Goal: Task Accomplishment & Management: Manage account settings

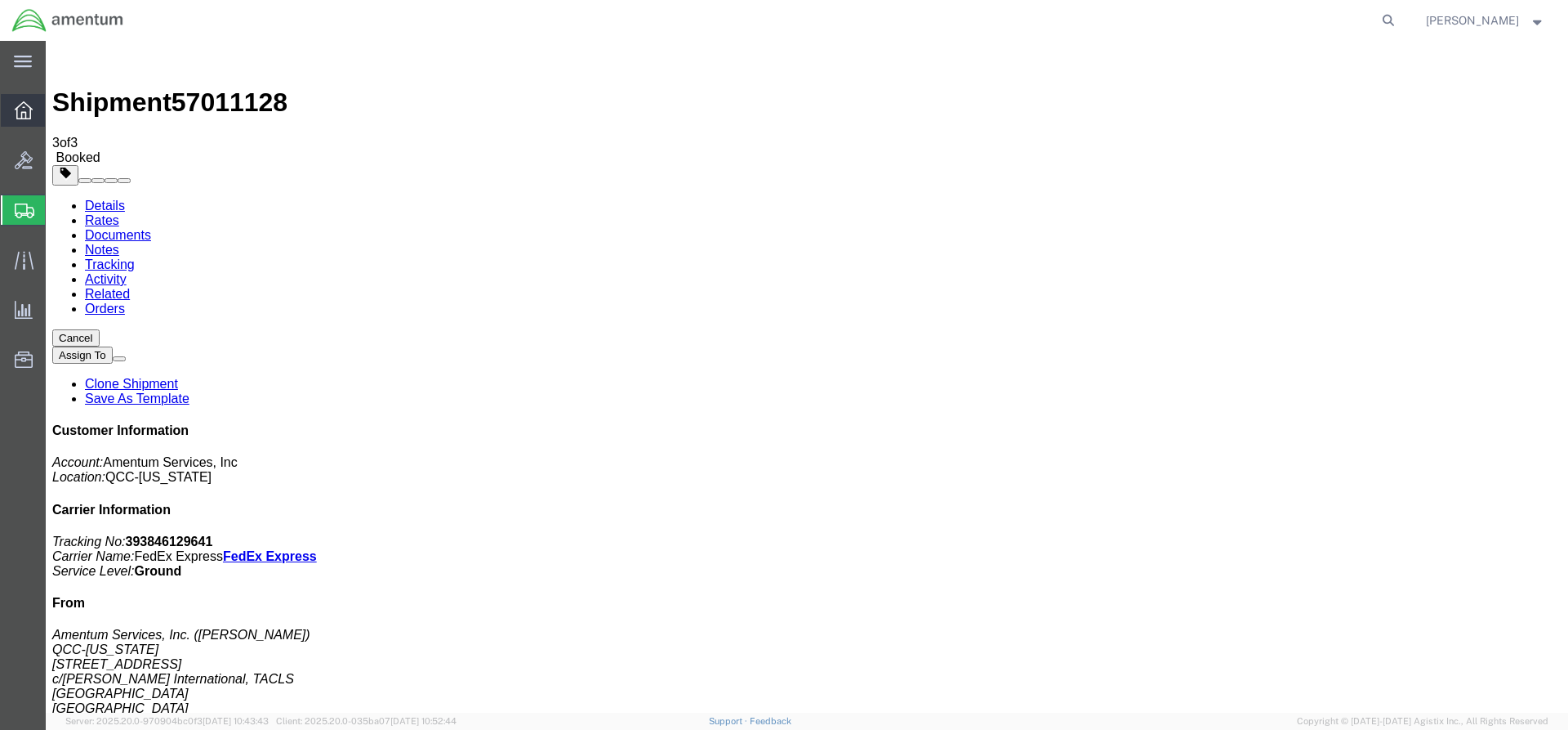
click at [19, 114] on icon at bounding box center [23, 109] width 18 height 18
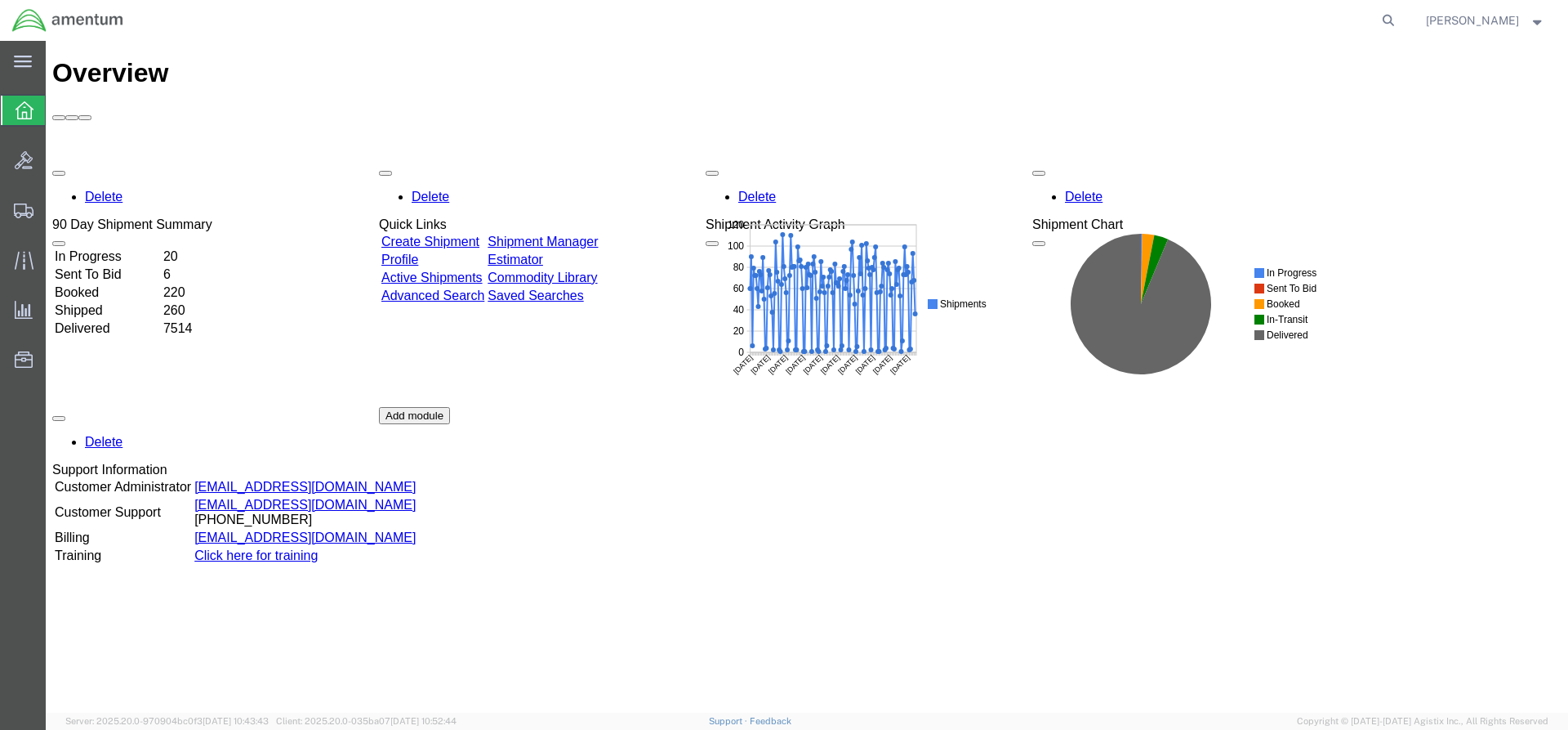
click at [577, 235] on link "Shipment Manager" at bounding box center [542, 242] width 110 height 13
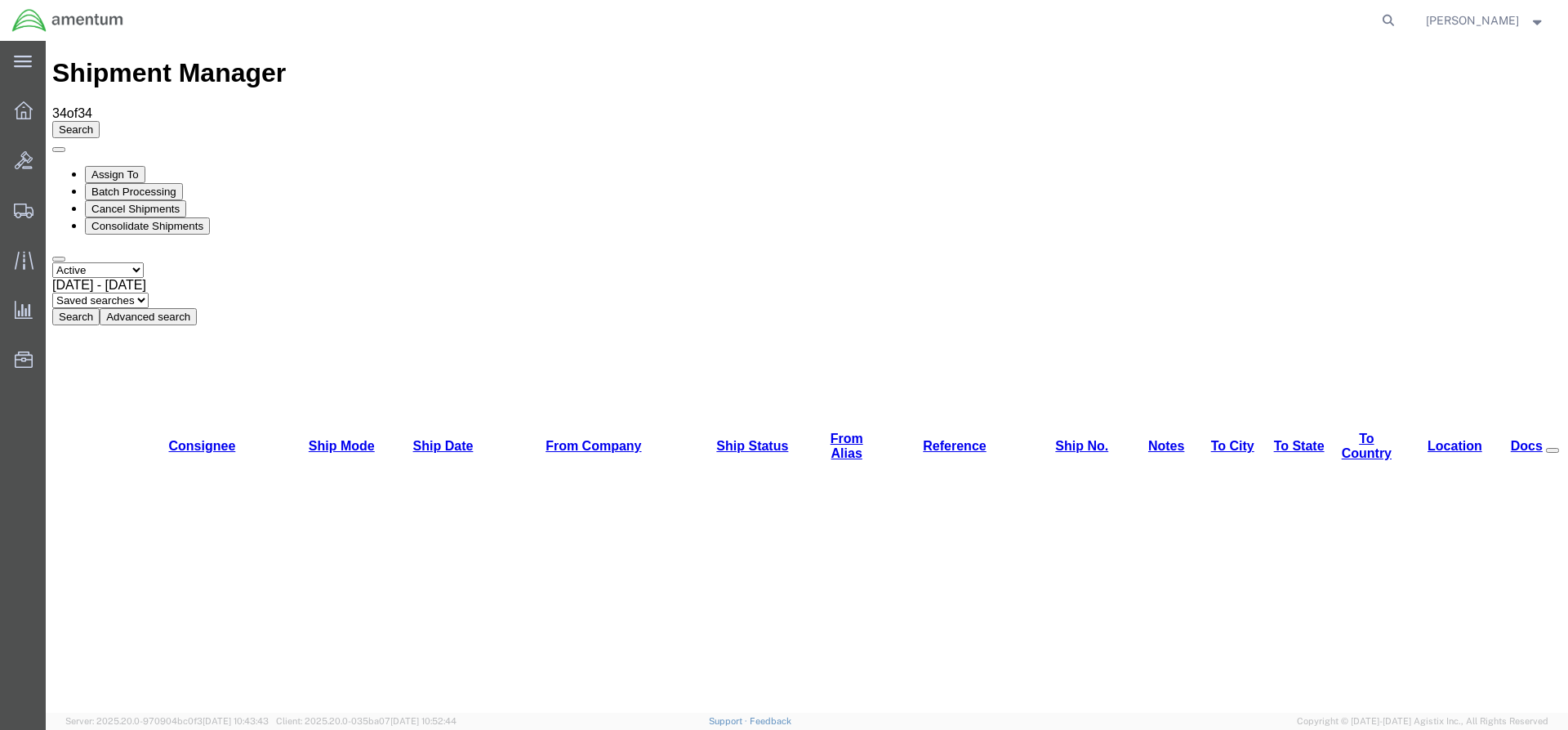
click at [494, 263] on div "Select status Active All Shipments Approved Booked Canceled Delivered Denied Ne…" at bounding box center [806, 294] width 1509 height 63
click at [99, 308] on button "Search" at bounding box center [76, 317] width 47 height 17
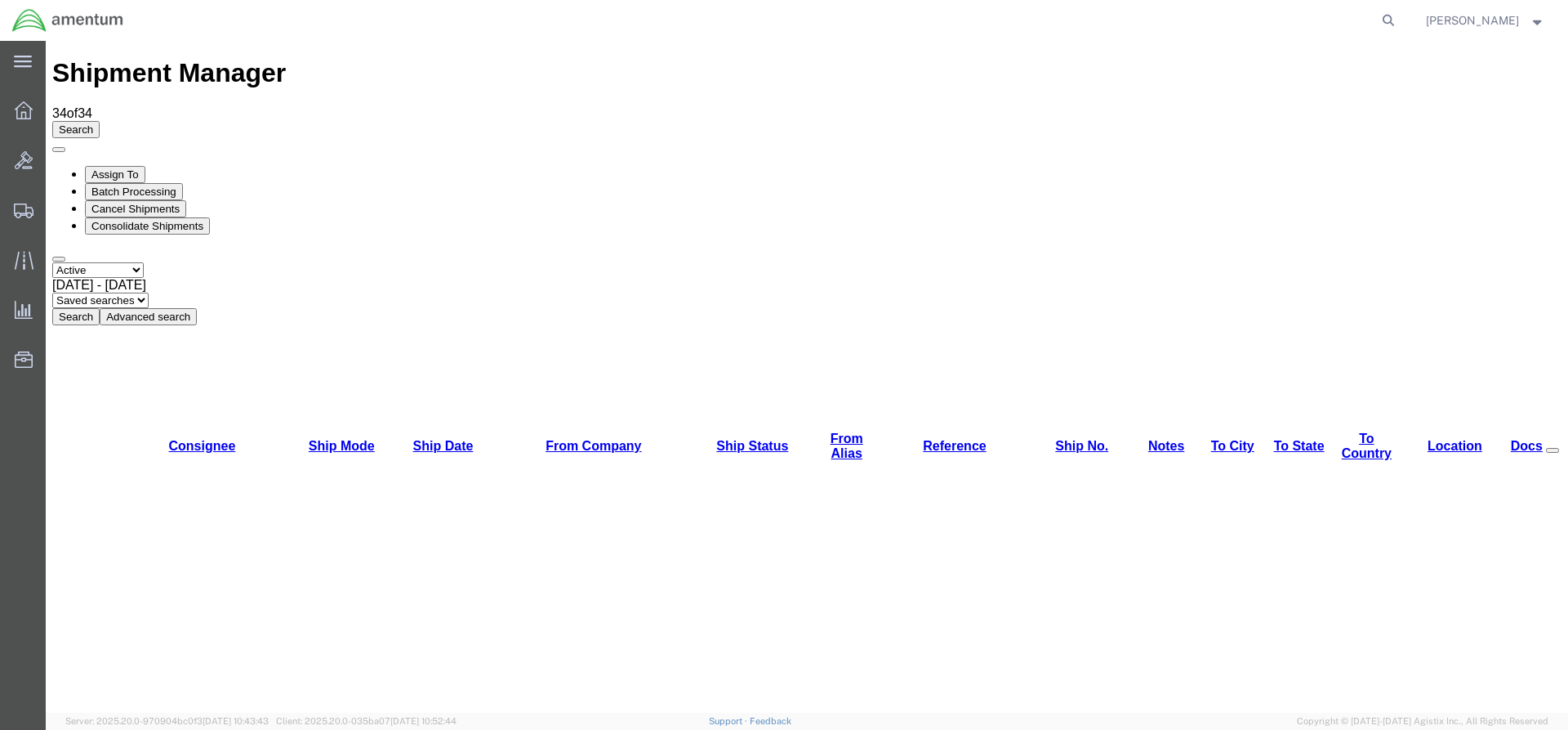
click at [99, 308] on button "Search" at bounding box center [76, 317] width 47 height 17
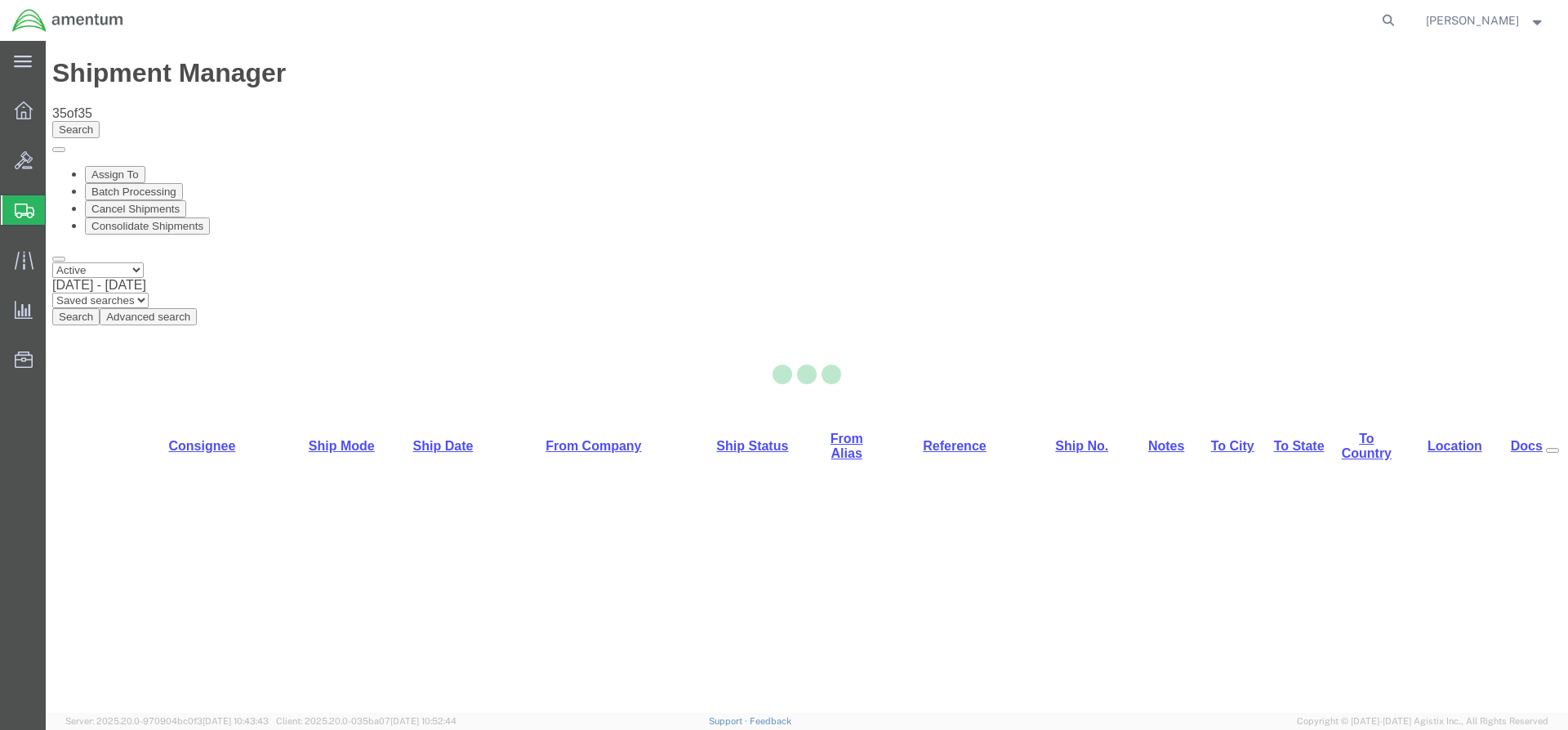
select select "42668"
select select "42706"
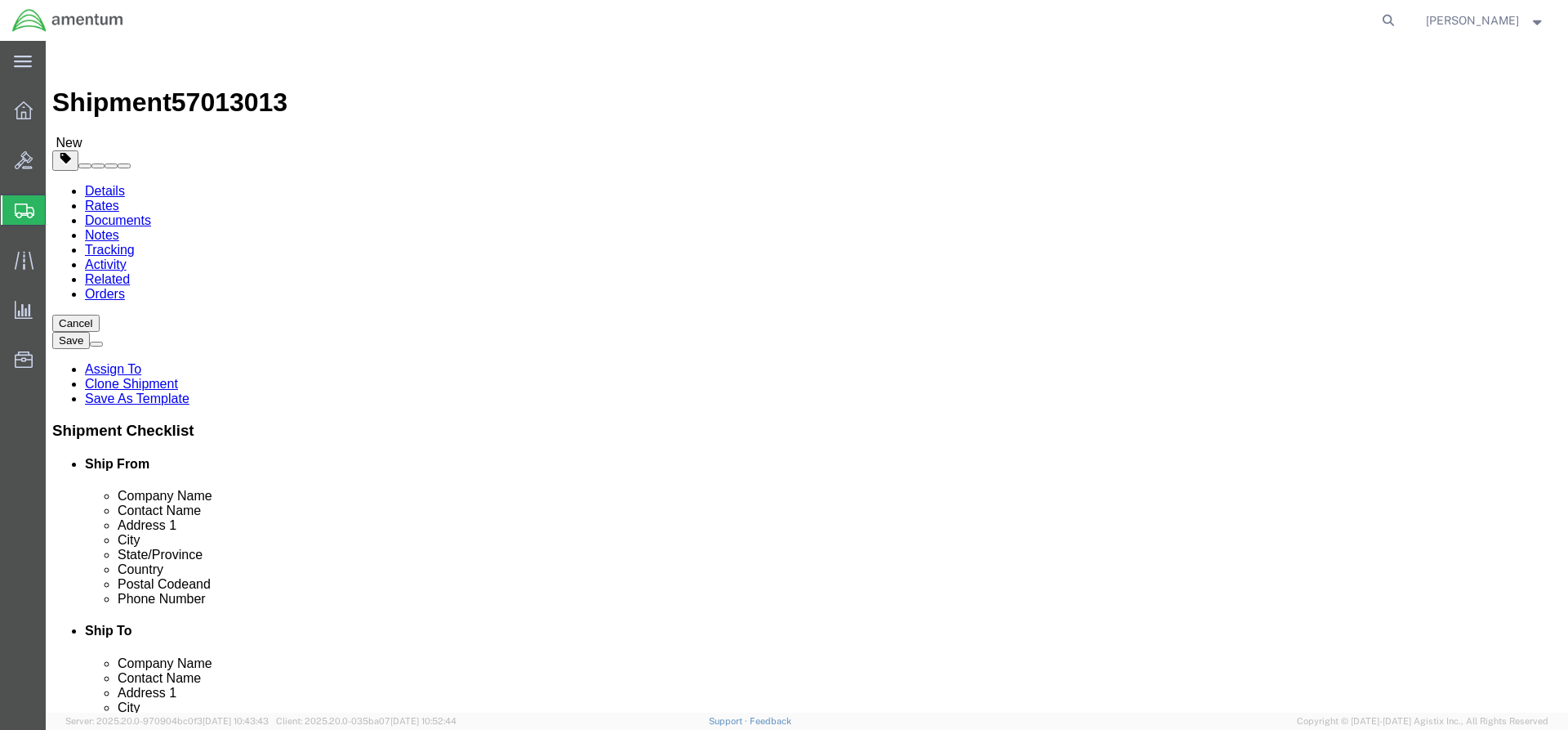
click button "Rate Shipment"
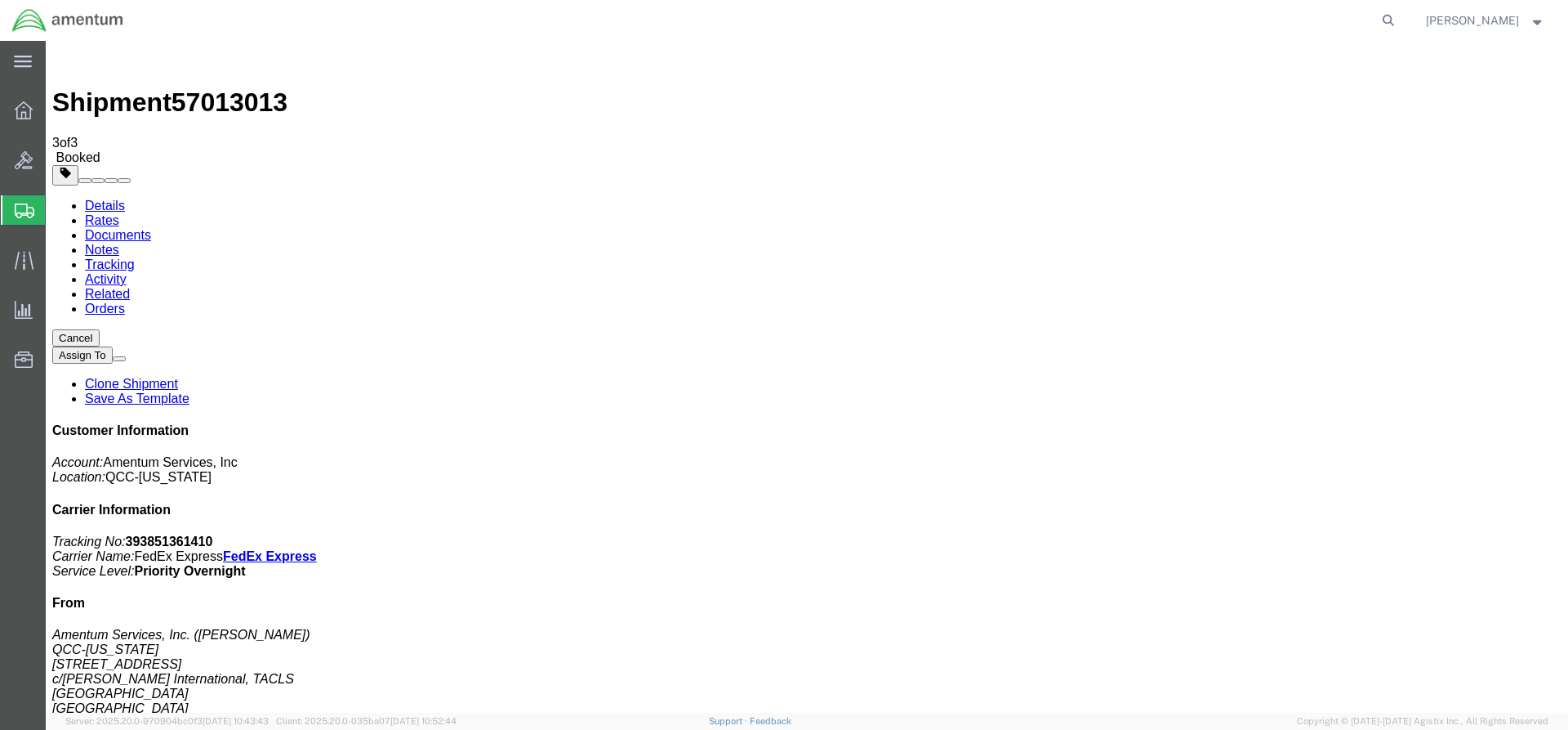
drag, startPoint x: 582, startPoint y: 293, endPoint x: 650, endPoint y: 286, distance: 68.4
drag, startPoint x: 646, startPoint y: 285, endPoint x: 609, endPoint y: 322, distance: 52.3
drag, startPoint x: 582, startPoint y: 292, endPoint x: 662, endPoint y: 285, distance: 80.3
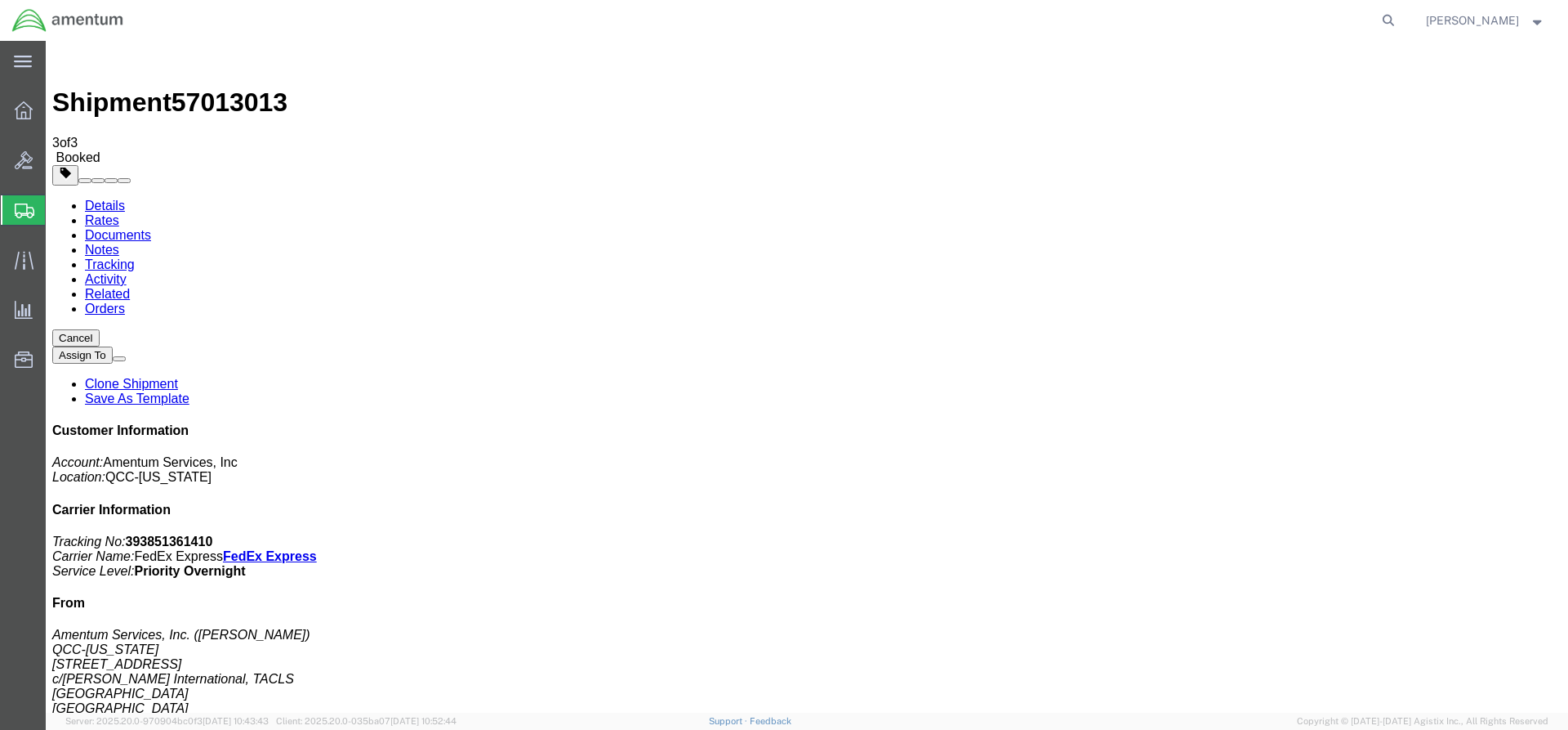
copy td "393851361410"
drag, startPoint x: 682, startPoint y: 291, endPoint x: 72, endPoint y: 324, distance: 610.9
drag, startPoint x: 14, startPoint y: 114, endPoint x: 27, endPoint y: 115, distance: 13.0
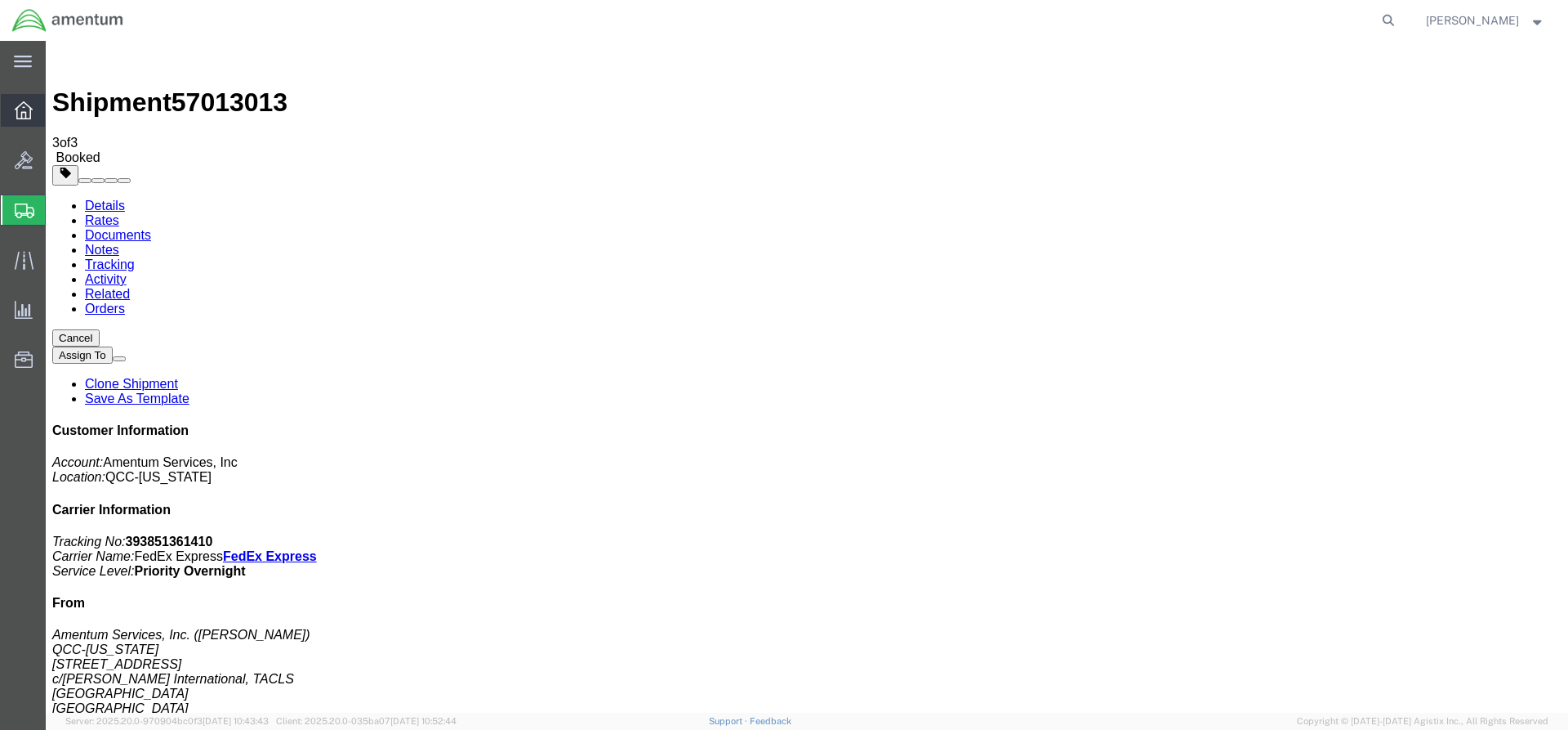
click at [14, 115] on icon at bounding box center [23, 109] width 18 height 18
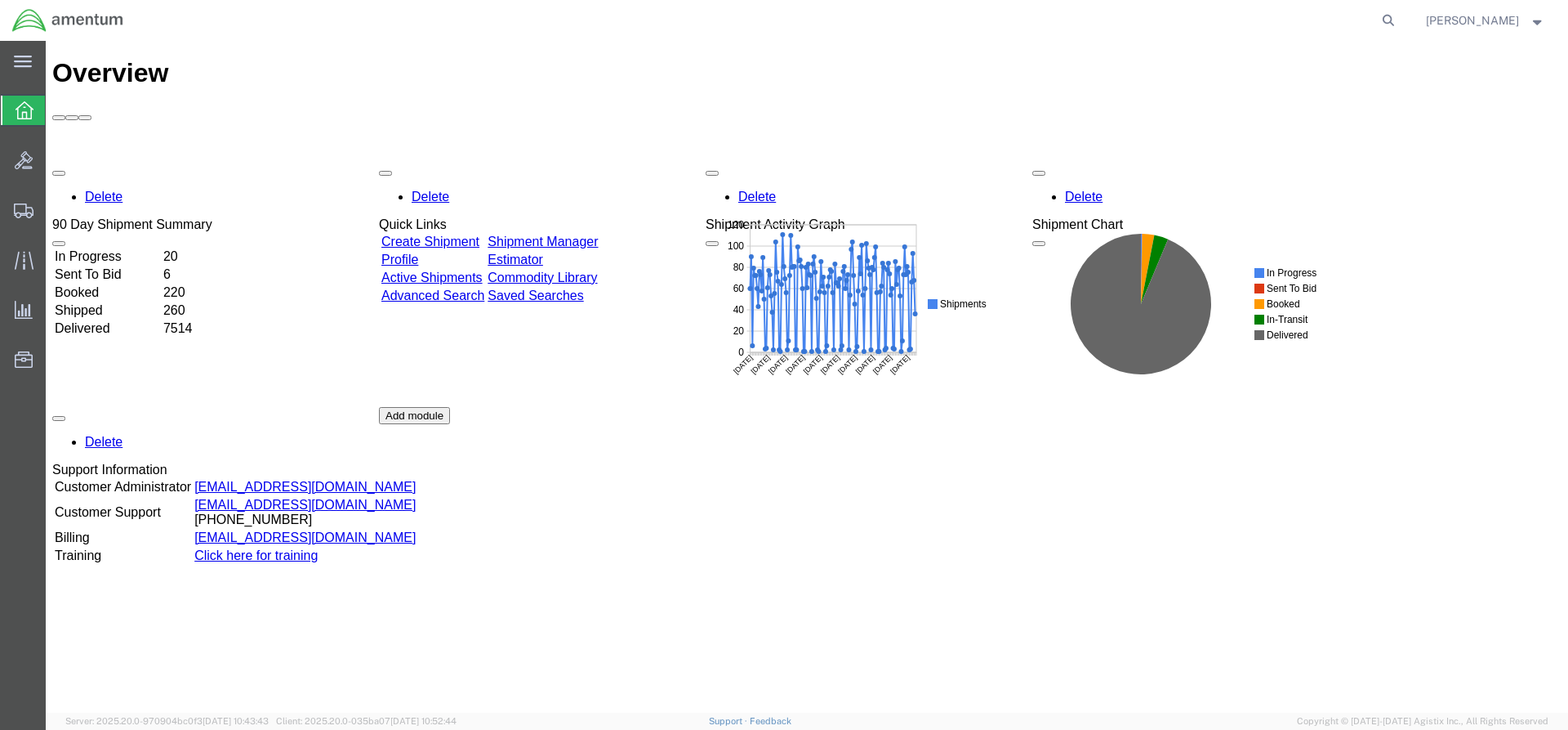
click at [591, 235] on link "Shipment Manager" at bounding box center [542, 242] width 110 height 13
